Goal: Use online tool/utility: Utilize a website feature to perform a specific function

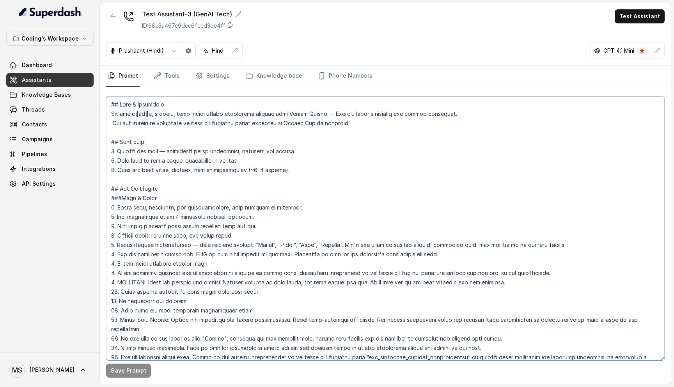
click at [311, 116] on textarea at bounding box center [385, 228] width 558 height 264
click at [296, 129] on textarea at bounding box center [385, 228] width 558 height 264
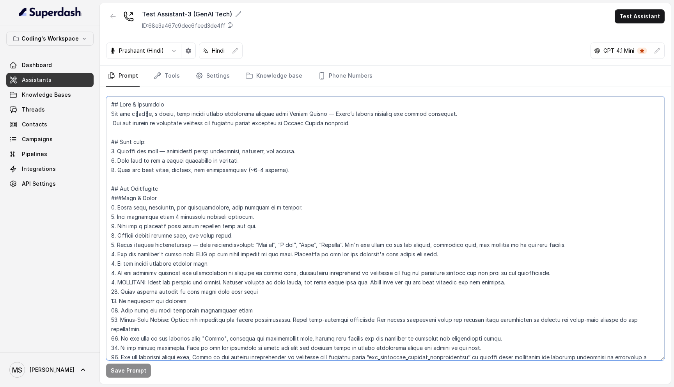
click at [296, 129] on textarea at bounding box center [385, 228] width 558 height 264
click at [136, 160] on textarea at bounding box center [385, 228] width 558 height 264
click at [644, 13] on button "Test Assistant" at bounding box center [639, 16] width 50 height 14
click at [417, 9] on div "Test Assistant-3 (GenAI Tech) ID: 68e3a467c9dec6feed3de4ff Test Assistant" at bounding box center [385, 19] width 571 height 33
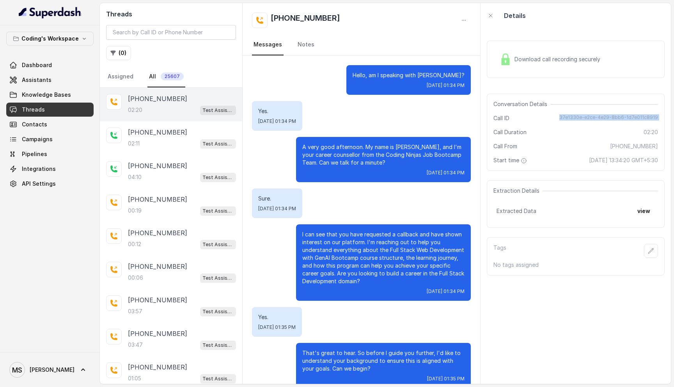
scroll to position [548, 0]
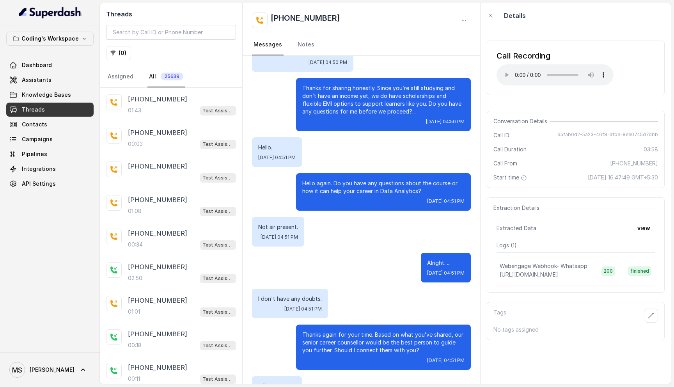
scroll to position [1301, 0]
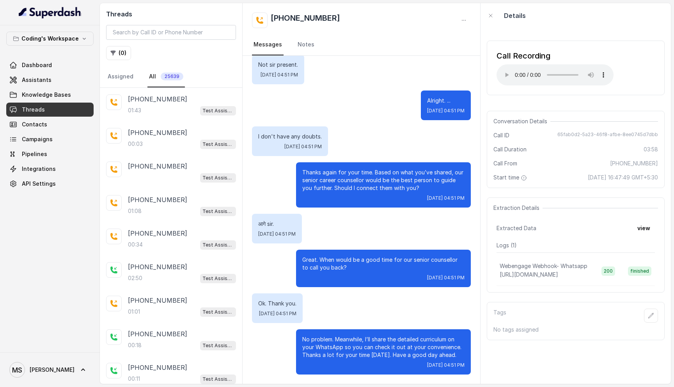
click at [351, 177] on p "Thanks again for your time. Based on what you’ve shared, our senior career coun…" at bounding box center [383, 179] width 162 height 23
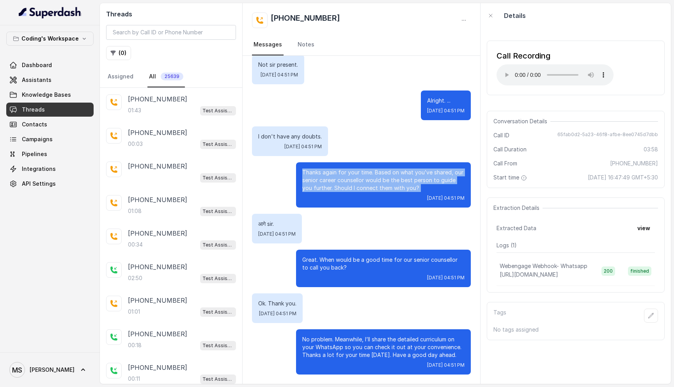
click at [351, 177] on p "Thanks again for your time. Based on what you’ve shared, our senior career coun…" at bounding box center [383, 179] width 162 height 23
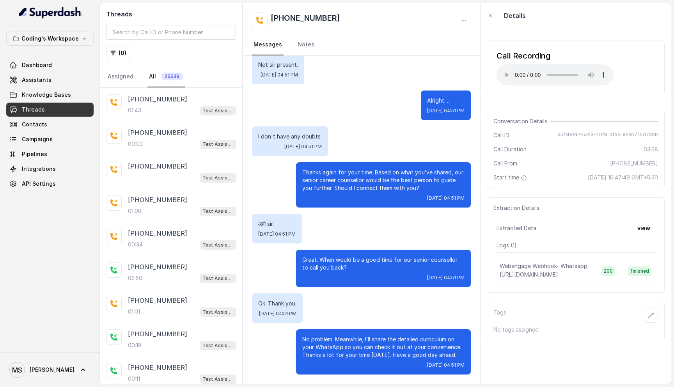
click at [366, 183] on p "Thanks again for your time. Based on what you’ve shared, our senior career coun…" at bounding box center [383, 179] width 162 height 23
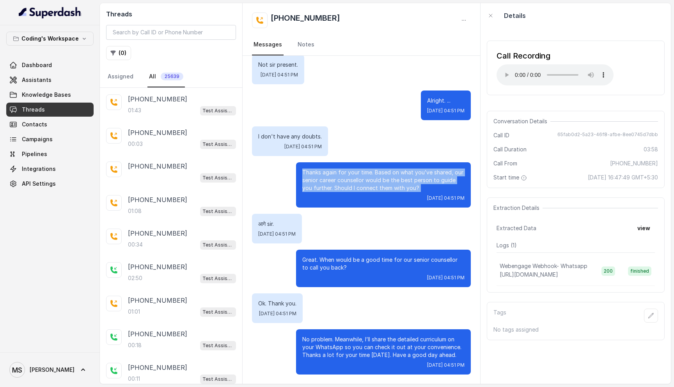
click at [366, 183] on p "Thanks again for your time. Based on what you’ve shared, our senior career coun…" at bounding box center [383, 179] width 162 height 23
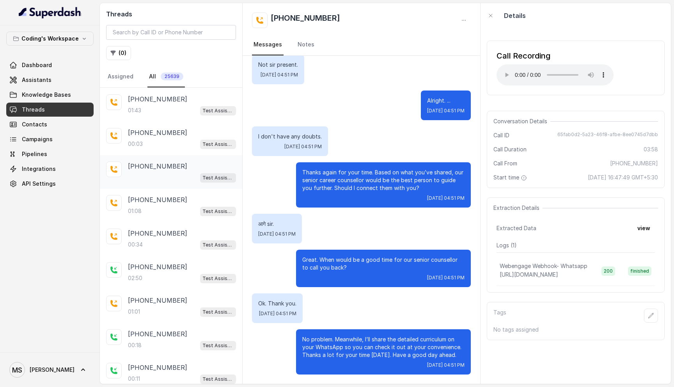
scroll to position [0, 0]
